Goal: Transaction & Acquisition: Purchase product/service

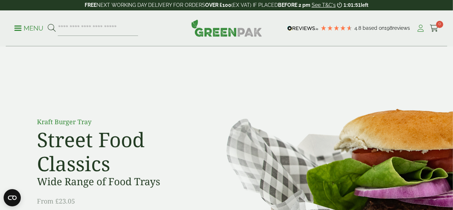
click at [424, 28] on icon at bounding box center [420, 28] width 9 height 7
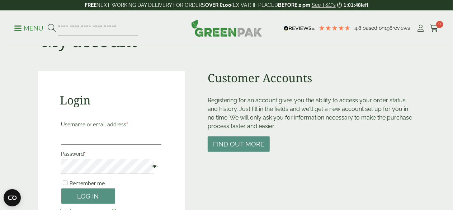
scroll to position [72, 0]
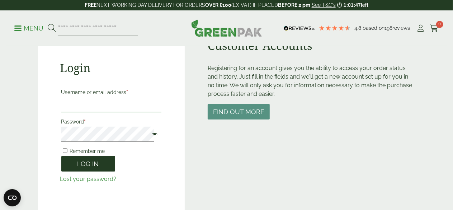
type input "**********"
click at [95, 168] on button "Log in" at bounding box center [88, 163] width 54 height 15
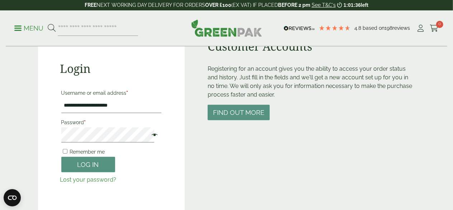
scroll to position [72, 0]
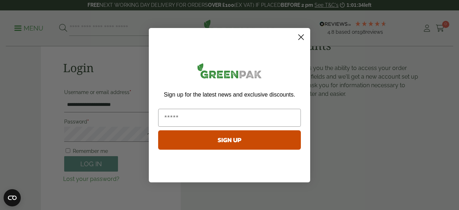
click at [298, 35] on circle "Close dialog" at bounding box center [301, 37] width 12 height 12
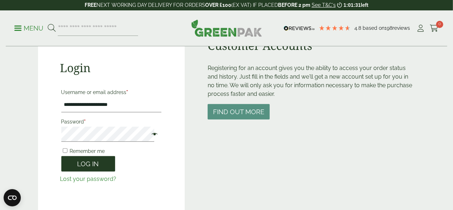
click at [93, 162] on button "Log in" at bounding box center [88, 163] width 54 height 15
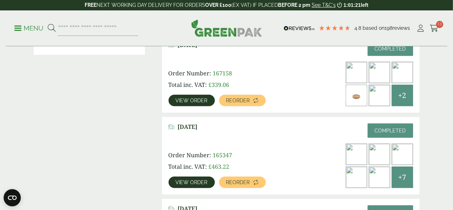
scroll to position [215, 0]
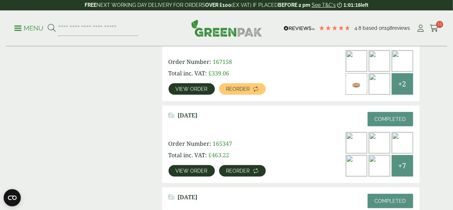
click at [236, 168] on span "Reorder" at bounding box center [238, 170] width 24 height 5
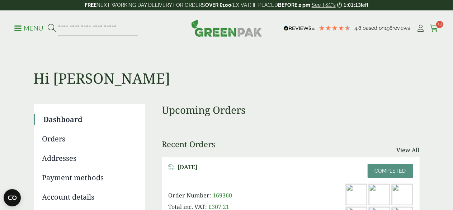
click at [439, 25] on span "13" at bounding box center [439, 24] width 7 height 7
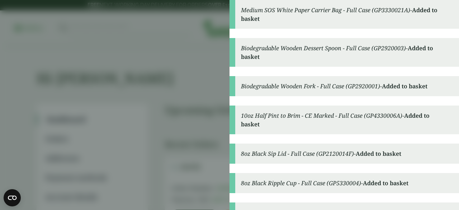
click at [161, 91] on aside "Medium SOS White Paper Carrier Bag - Full Case (GP3330021A) - Added to basket B…" at bounding box center [229, 105] width 459 height 210
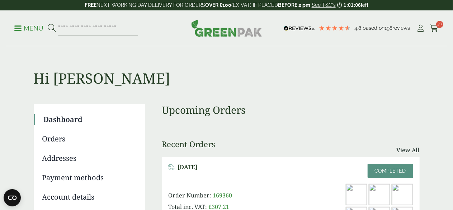
click at [439, 28] on div "Menu 4.8 Based on 198 reviews My Account" at bounding box center [227, 28] width 442 height 36
click at [438, 23] on span "30" at bounding box center [439, 24] width 7 height 7
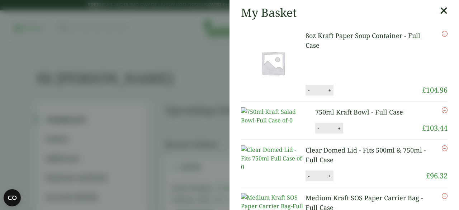
click at [306, 89] on button "-" at bounding box center [309, 90] width 6 height 6
click at [311, 89] on input "*" at bounding box center [318, 89] width 14 height 15
click at [305, 86] on button "-" at bounding box center [308, 89] width 6 height 6
type input "*"
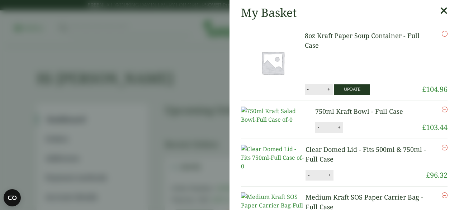
click at [348, 84] on button "Update" at bounding box center [352, 89] width 36 height 11
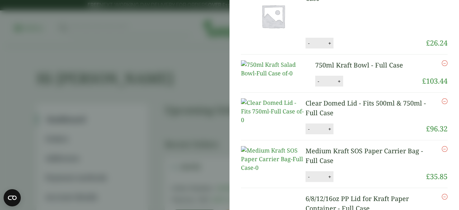
scroll to position [108, 0]
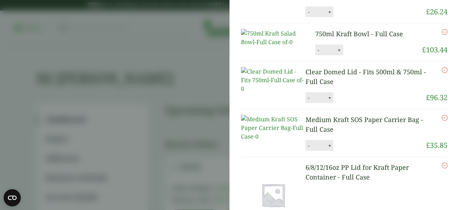
click at [316, 53] on button "-" at bounding box center [319, 50] width 6 height 6
type input "*"
click at [355, 56] on button "Update" at bounding box center [363, 50] width 36 height 11
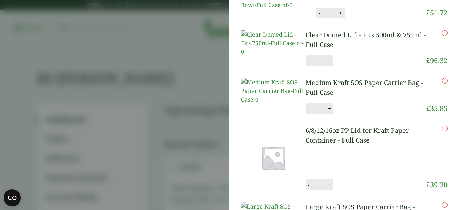
scroll to position [150, 0]
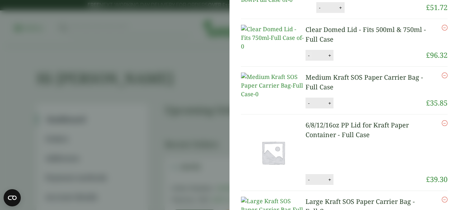
click at [307, 58] on button "-" at bounding box center [309, 55] width 6 height 6
click at [306, 58] on button "-" at bounding box center [309, 55] width 6 height 6
type input "*"
click at [349, 61] on button "Update" at bounding box center [353, 55] width 36 height 11
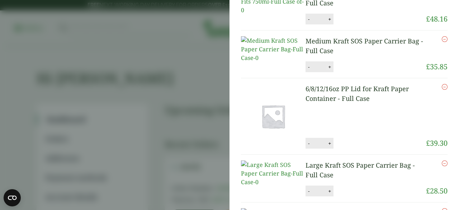
click at [329, 70] on button "+" at bounding box center [329, 67] width 7 height 6
type input "*"
click at [349, 72] on button "Update" at bounding box center [353, 67] width 36 height 11
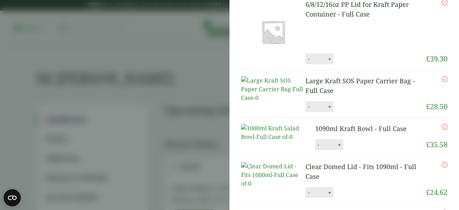
scroll to position [258, 0]
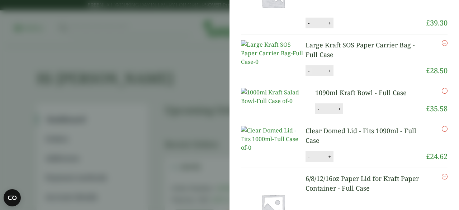
click at [308, 74] on button "-" at bounding box center [309, 71] width 6 height 6
type input "*"
click at [442, 46] on icon "Remove this item" at bounding box center [445, 43] width 6 height 6
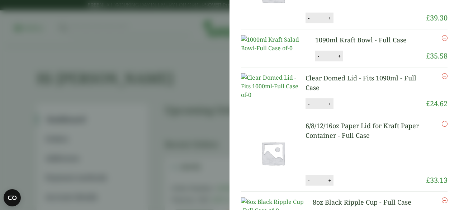
scroll to position [323, 0]
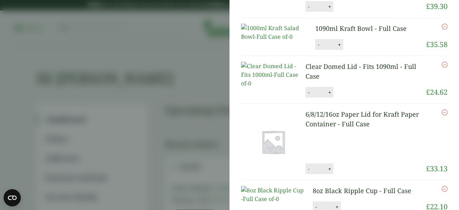
click at [442, 29] on icon "Remove this item" at bounding box center [445, 27] width 6 height 6
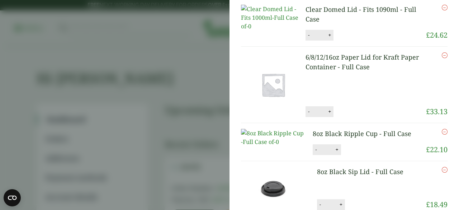
scroll to position [352, 0]
click at [442, 10] on icon "Remove this item" at bounding box center [445, 7] width 6 height 6
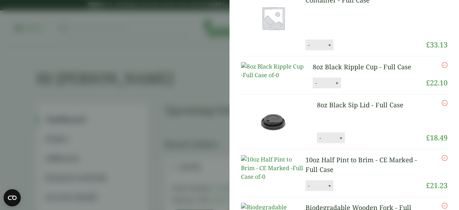
scroll to position [296, 0]
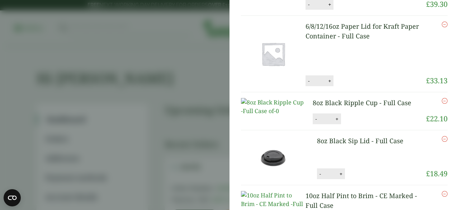
click at [442, 27] on icon "Remove this item" at bounding box center [445, 25] width 6 height 6
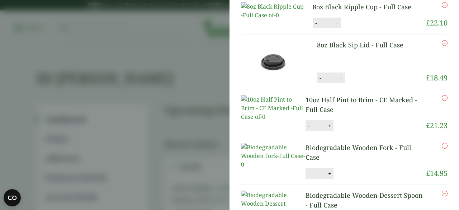
scroll to position [361, 0]
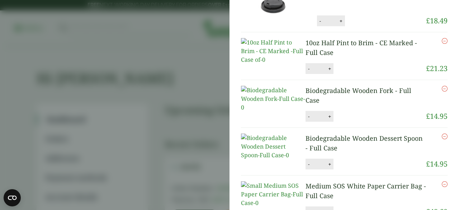
scroll to position [390, 0]
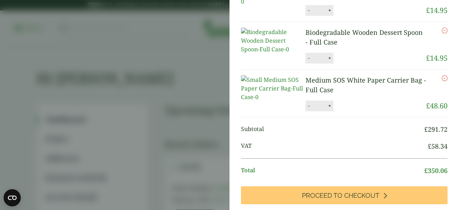
scroll to position [420, 0]
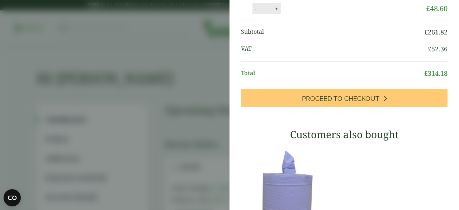
scroll to position [449, 0]
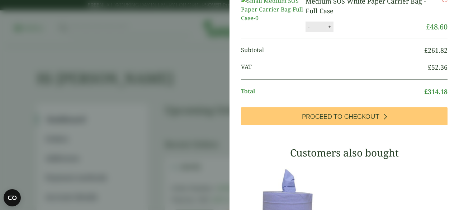
click at [329, 30] on button "+" at bounding box center [329, 27] width 7 height 6
type input "*"
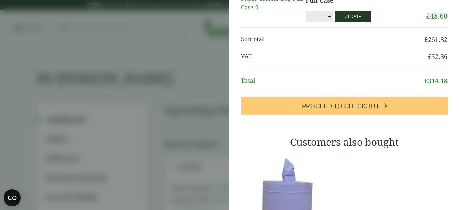
click at [343, 22] on button "Update" at bounding box center [353, 16] width 36 height 11
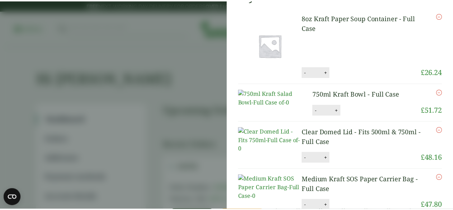
scroll to position [0, 0]
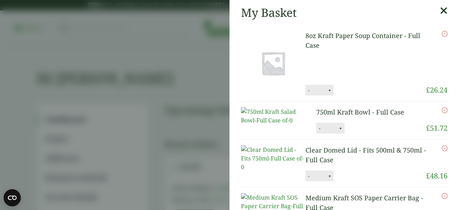
click at [172, 61] on aside "My Basket 8oz Kraft Paper Soup Container - Full Case 8oz Kraft Paper Soup Conta…" at bounding box center [229, 105] width 459 height 210
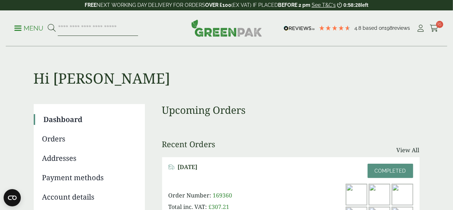
click at [94, 28] on input "search" at bounding box center [98, 28] width 80 height 15
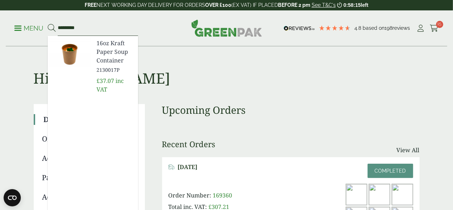
type input "*********"
click at [121, 53] on span "16oz Kraft Paper Soup Container" at bounding box center [114, 52] width 36 height 26
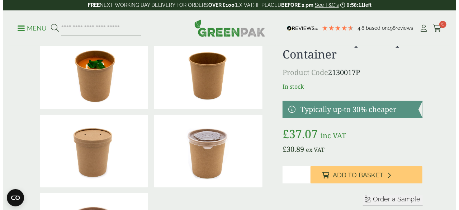
scroll to position [108, 0]
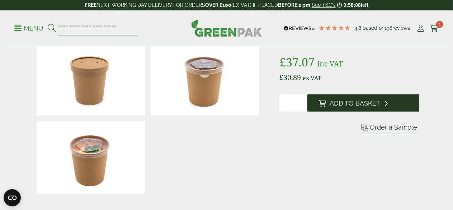
click at [361, 107] on span "Add to Basket" at bounding box center [355, 103] width 51 height 8
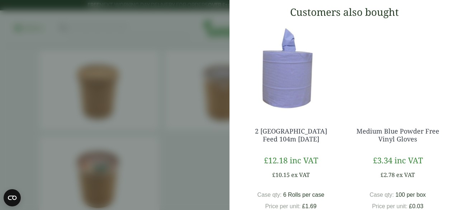
scroll to position [538, 0]
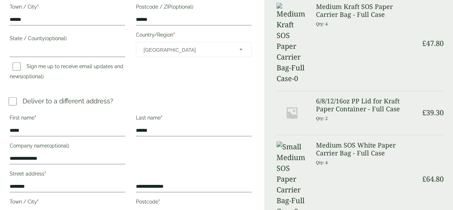
scroll to position [287, 0]
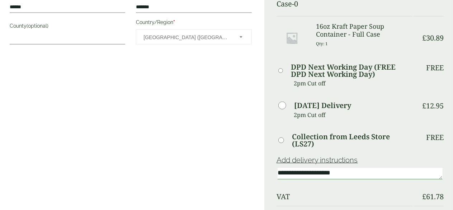
scroll to position [466, 0]
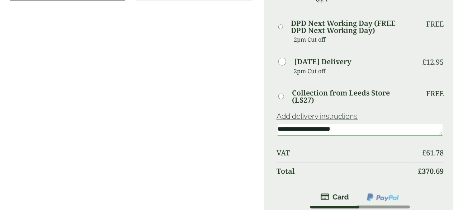
type textarea "**********"
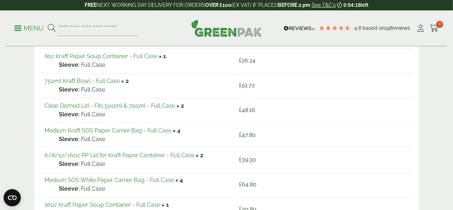
scroll to position [152, 0]
